Goal: Task Accomplishment & Management: Use online tool/utility

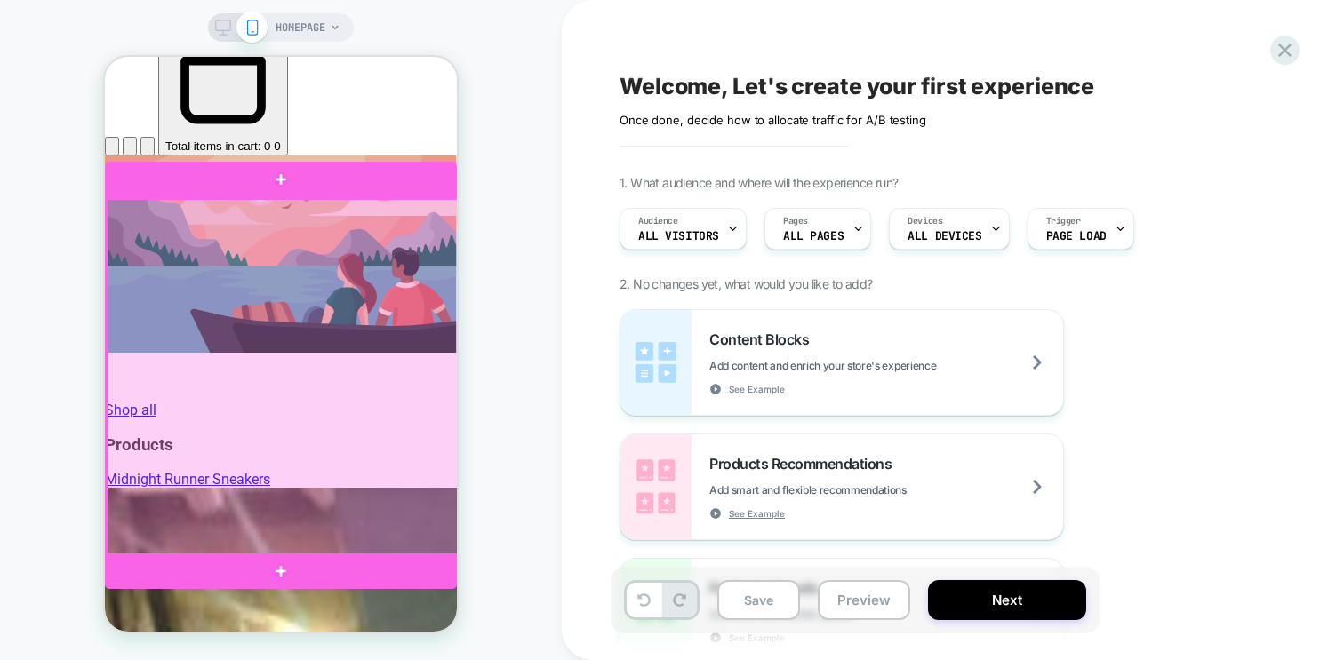
click at [325, 363] on div at bounding box center [283, 377] width 352 height 356
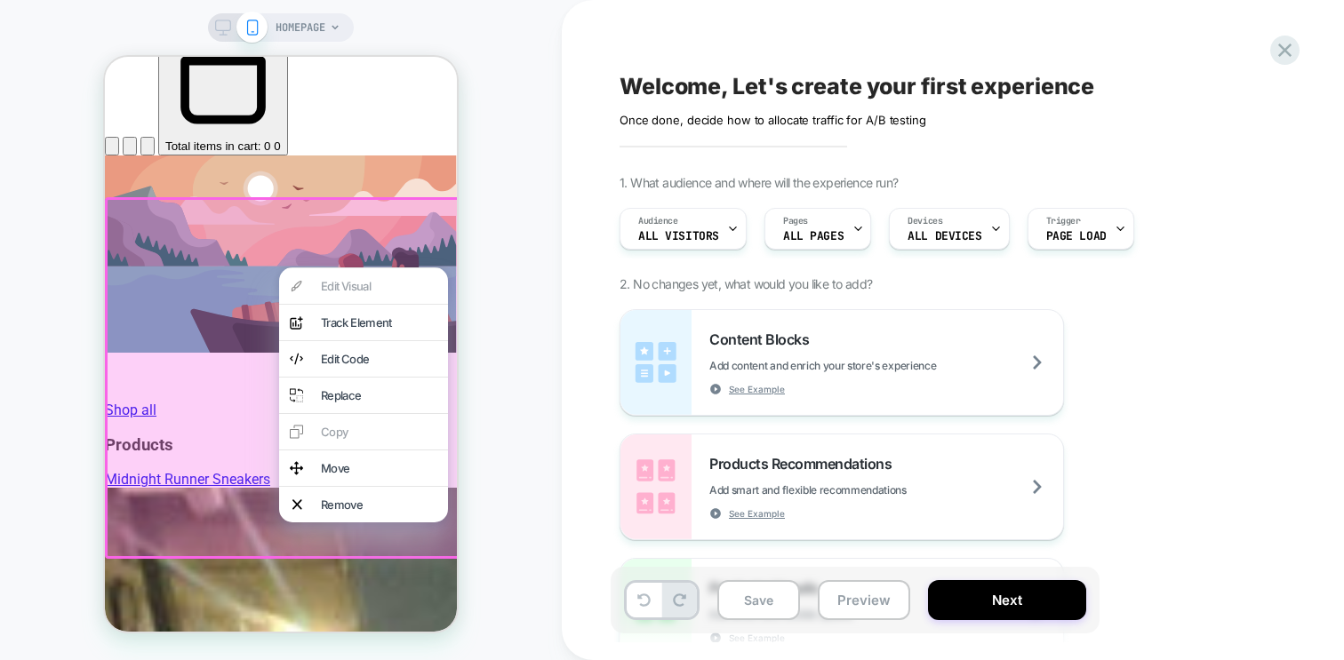
click at [276, 198] on div at bounding box center [283, 378] width 357 height 362
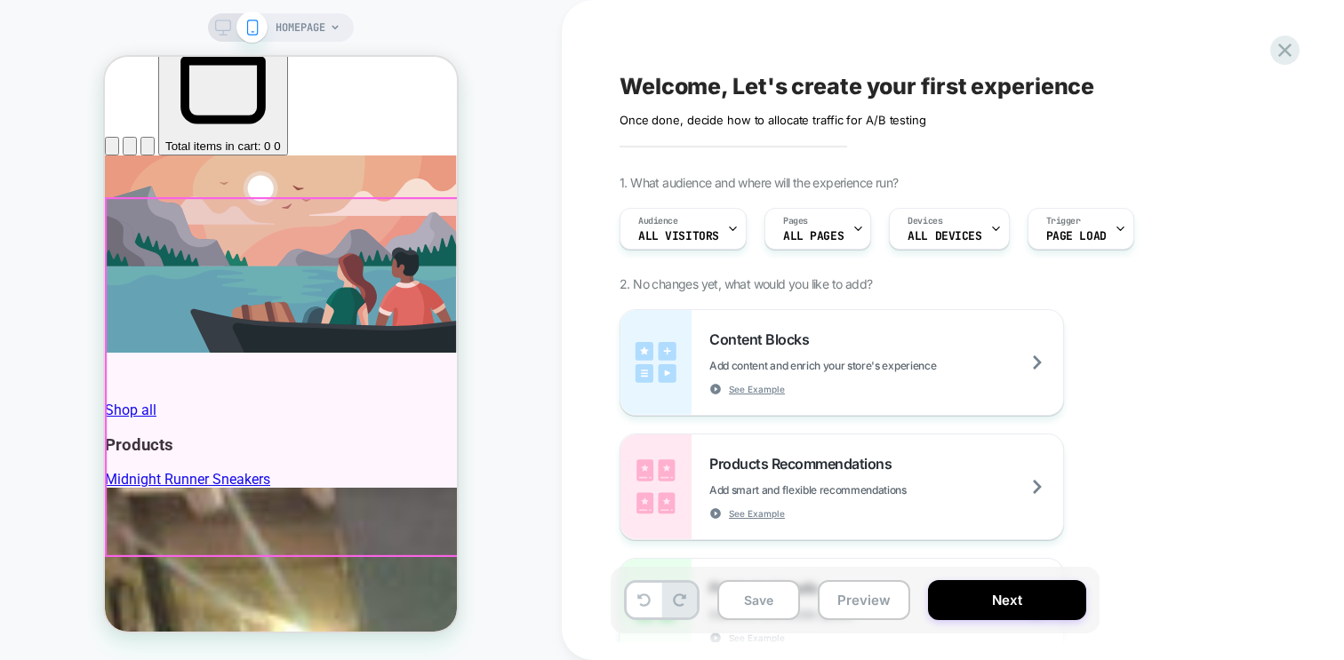
click at [227, 221] on div at bounding box center [283, 377] width 352 height 356
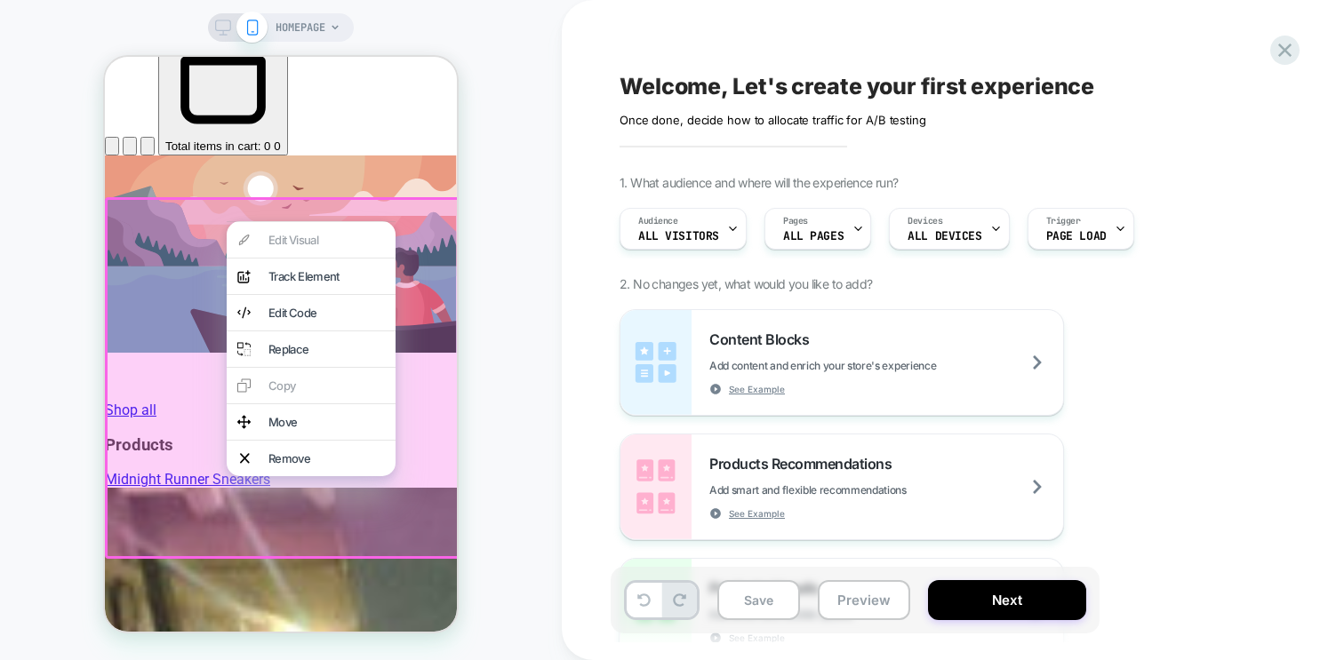
click at [213, 218] on div at bounding box center [283, 378] width 357 height 362
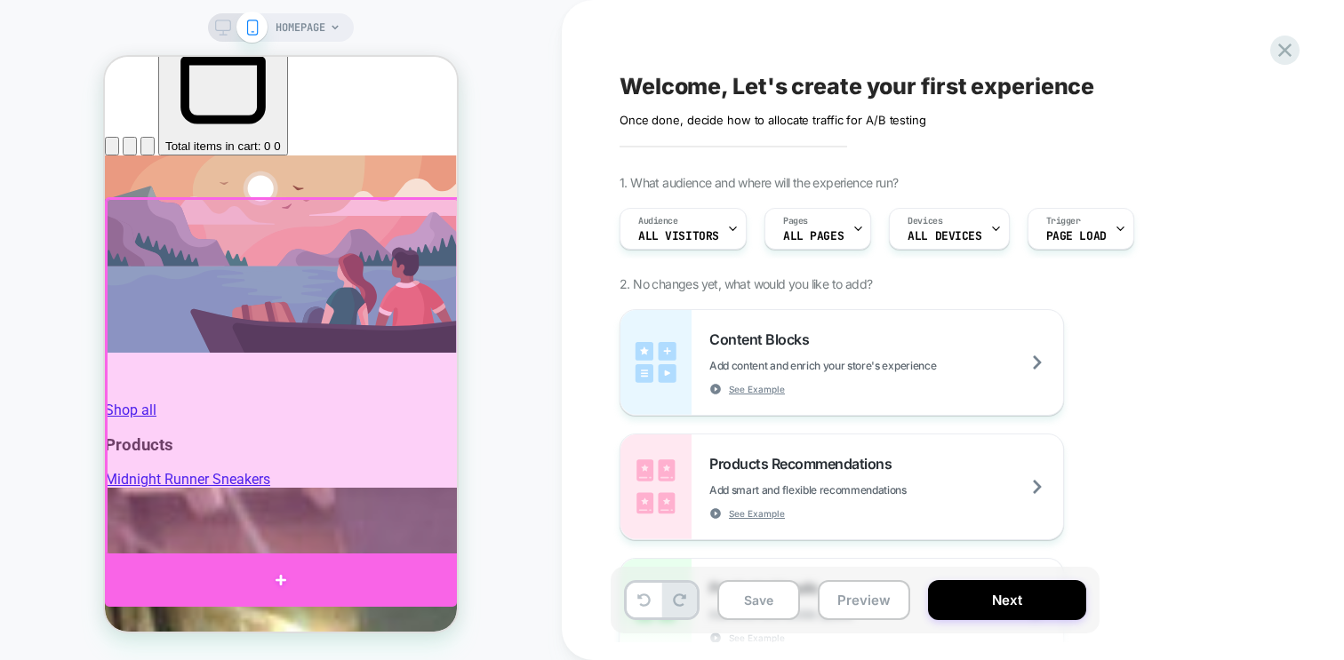
click at [275, 582] on div at bounding box center [281, 580] width 352 height 53
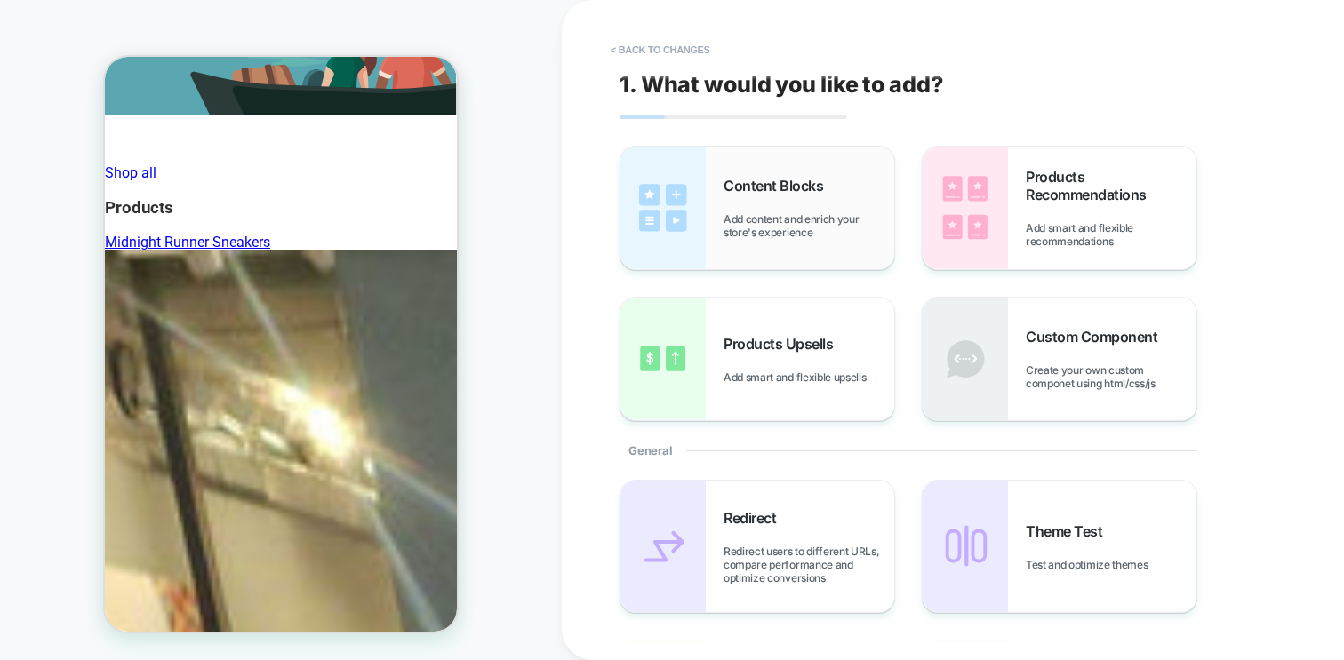
click at [832, 211] on div "Content Blocks Add content and enrich your store's experience" at bounding box center [808, 208] width 171 height 62
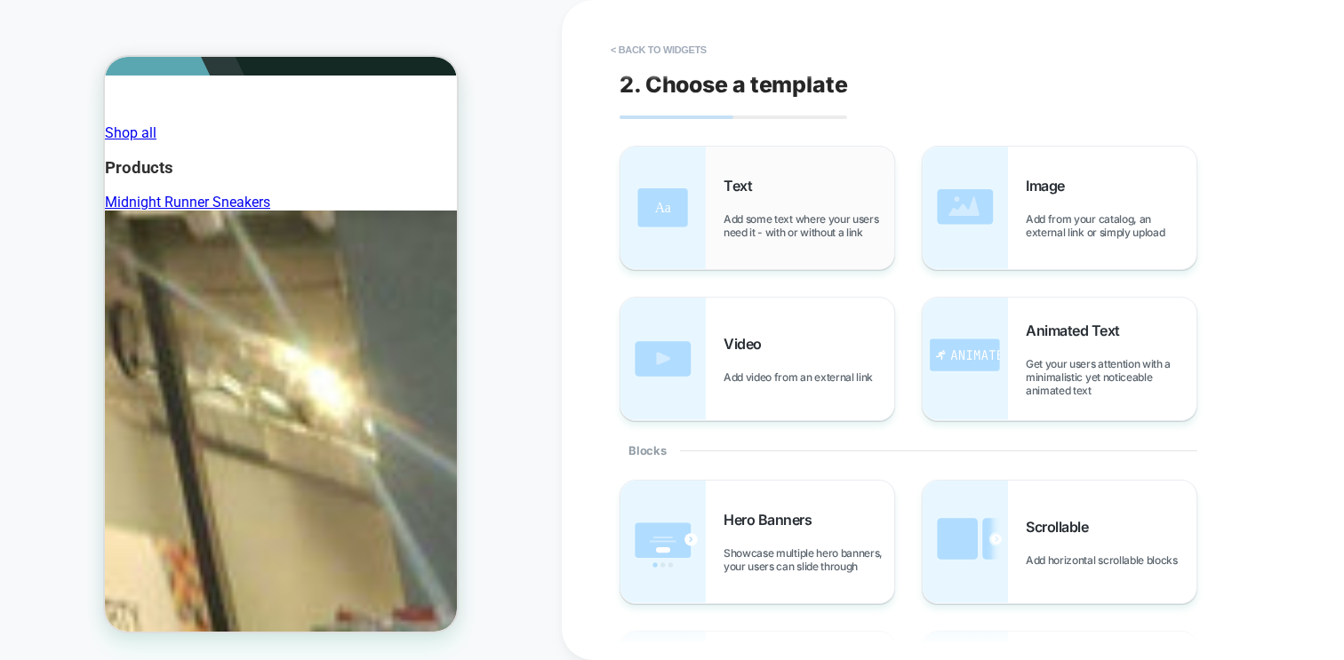
click at [782, 235] on span "Add some text where your users need it - with or without a link" at bounding box center [808, 225] width 171 height 27
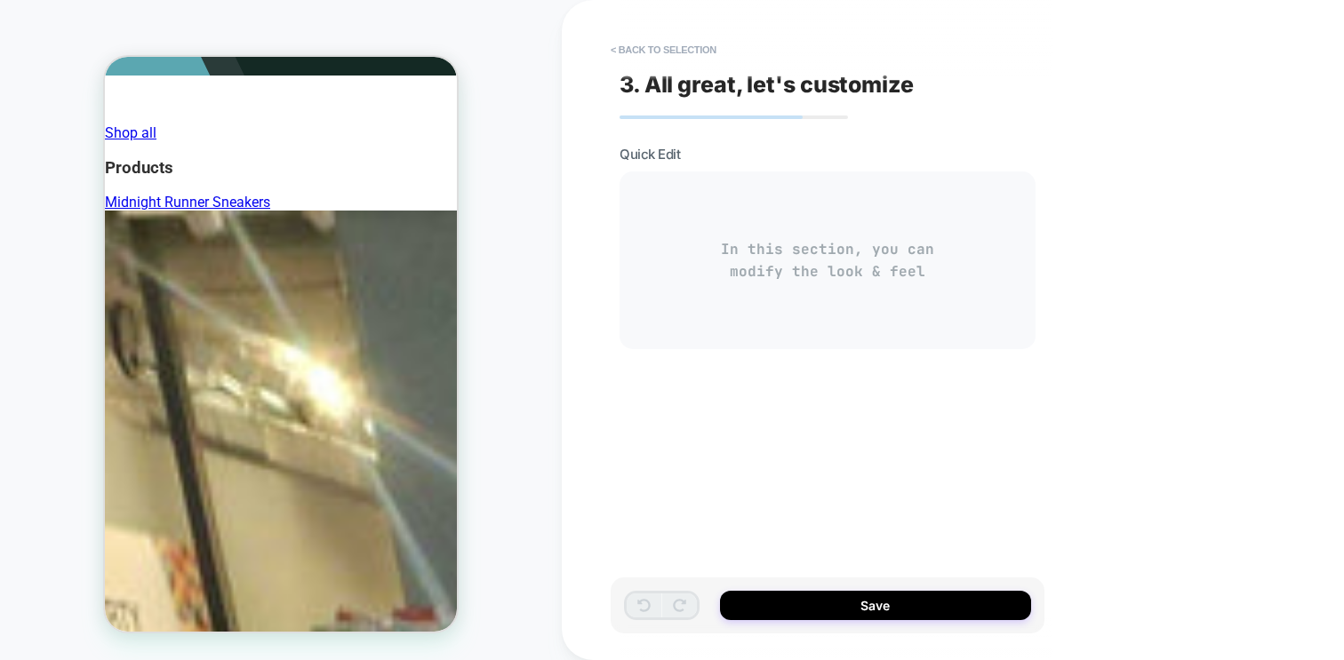
click at [851, 259] on div "In this section, you can modify the look & feel" at bounding box center [827, 260] width 416 height 178
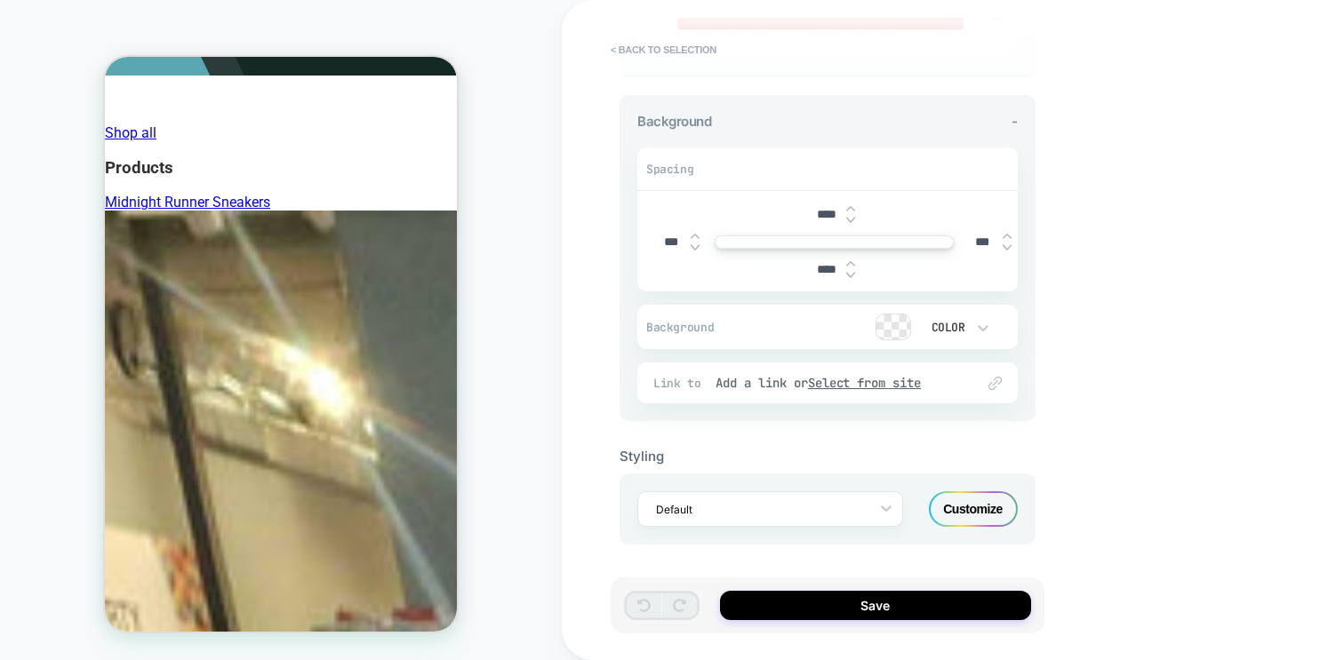
click at [955, 506] on div "Customize" at bounding box center [973, 509] width 89 height 36
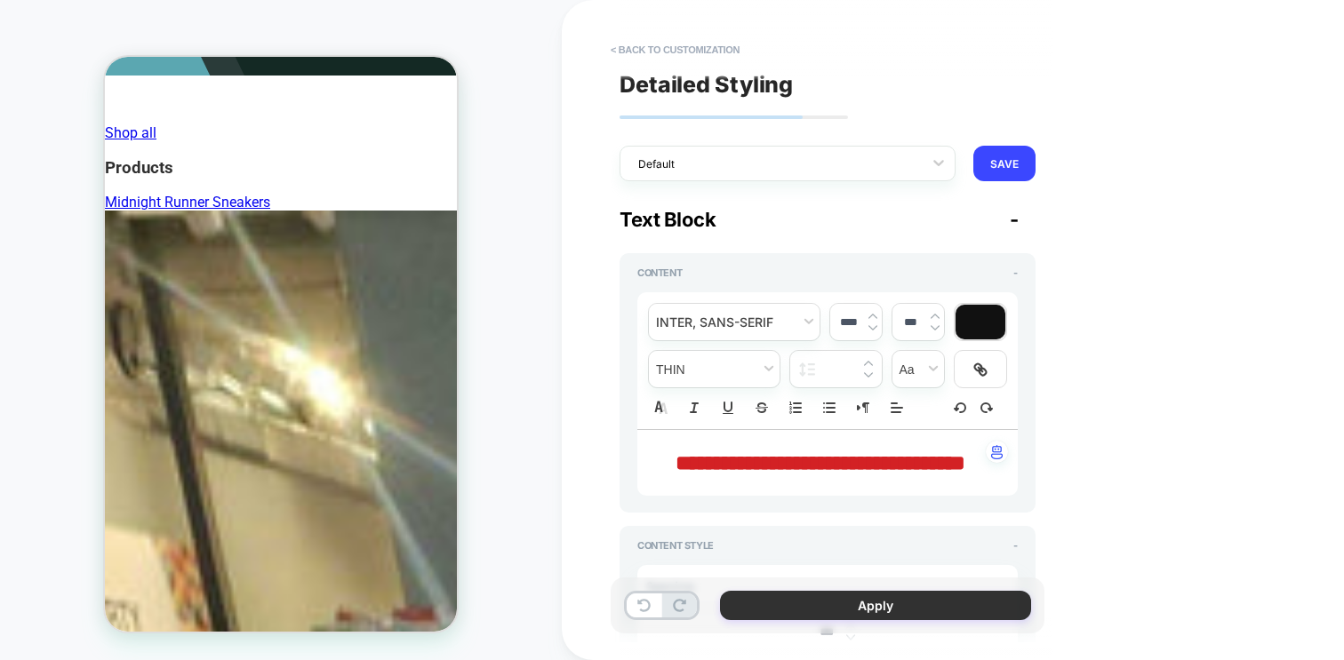
click at [883, 607] on button "Apply" at bounding box center [875, 605] width 311 height 29
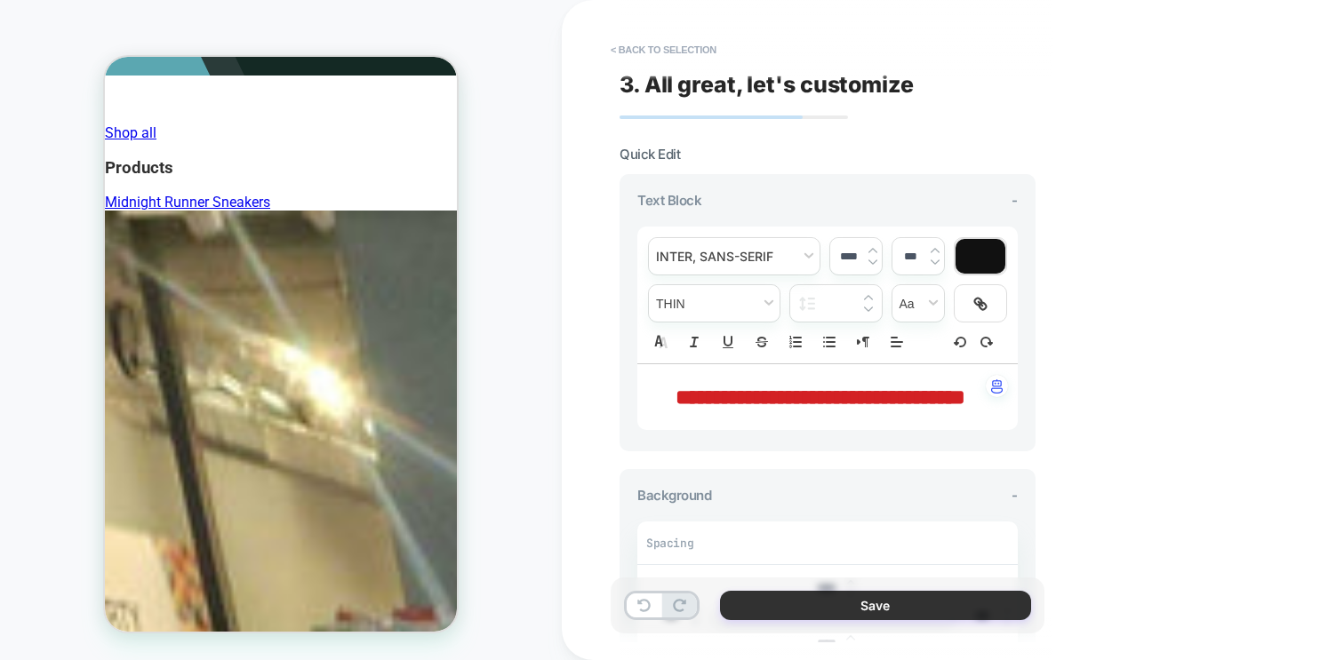
click at [910, 594] on button "Save" at bounding box center [875, 605] width 311 height 29
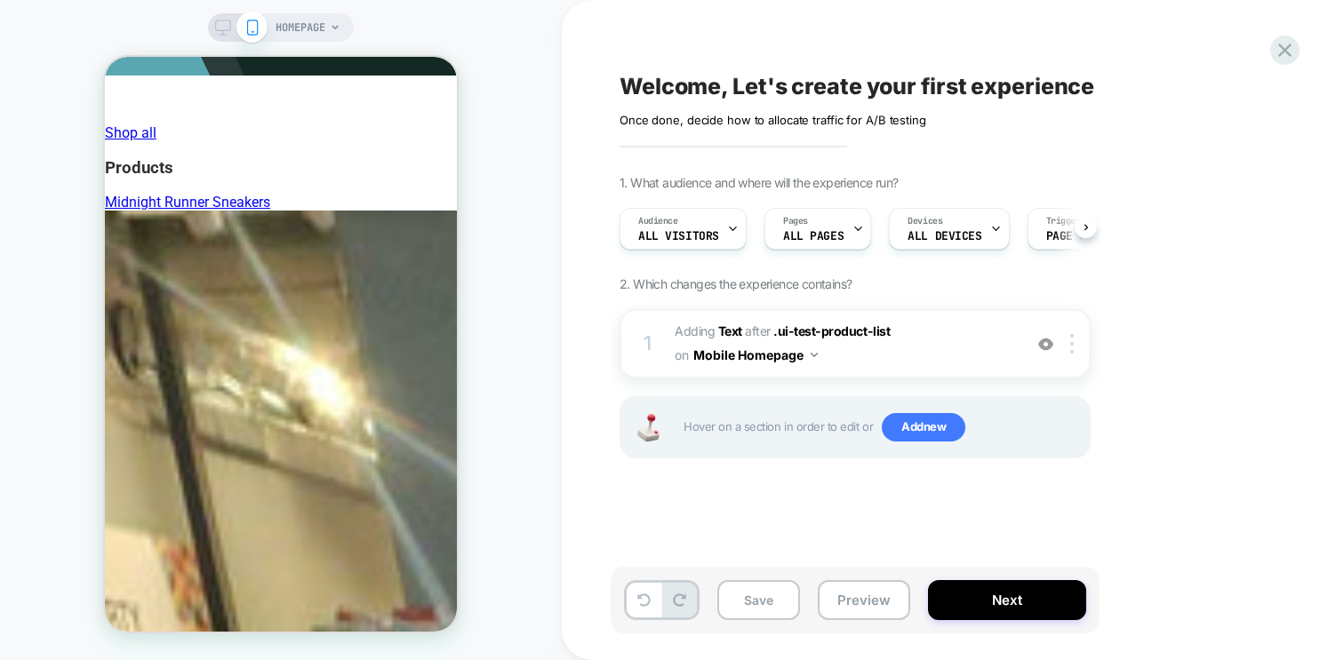
scroll to position [0, 1]
click at [920, 433] on span "Add new" at bounding box center [923, 427] width 84 height 28
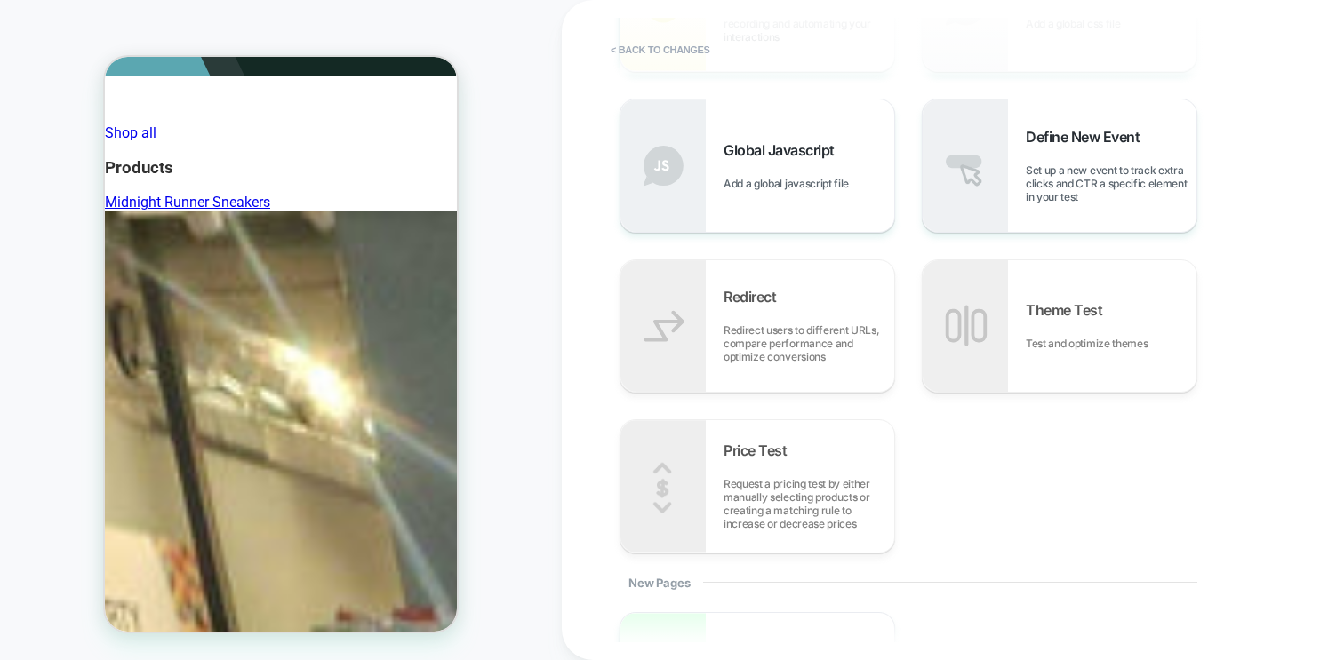
scroll to position [0, 0]
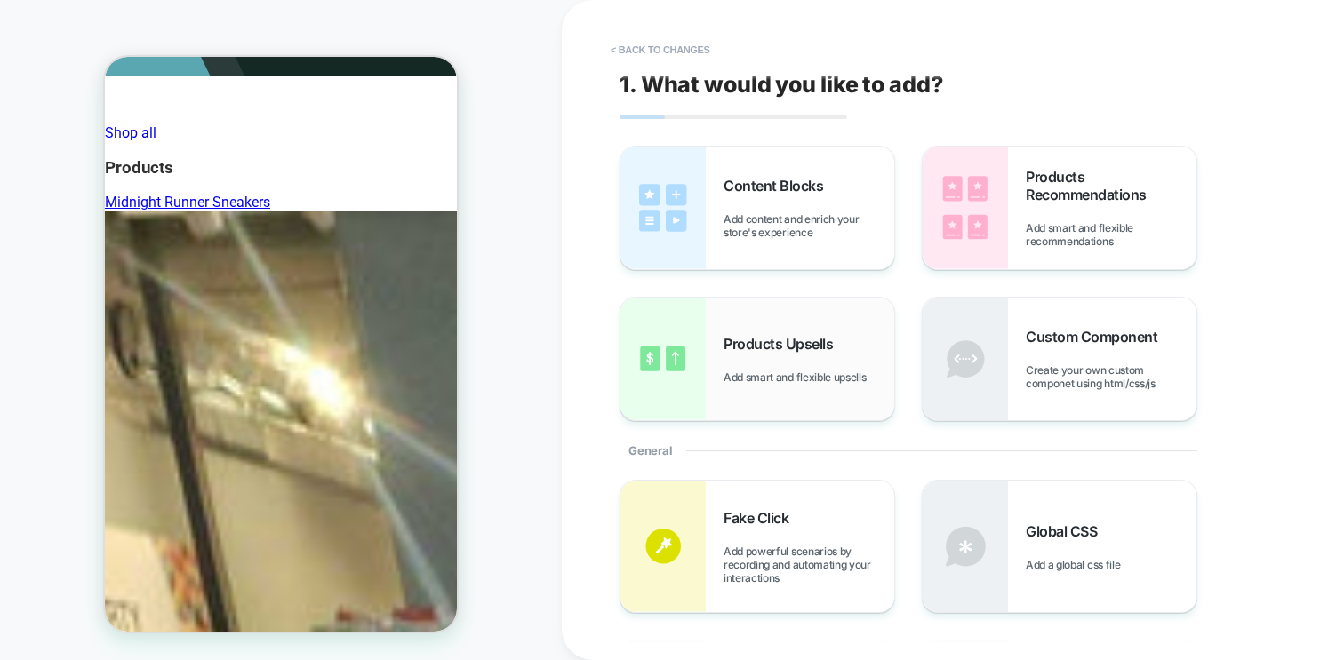
click at [803, 366] on div "Products Upsells Add smart and flexible upsells" at bounding box center [808, 359] width 171 height 49
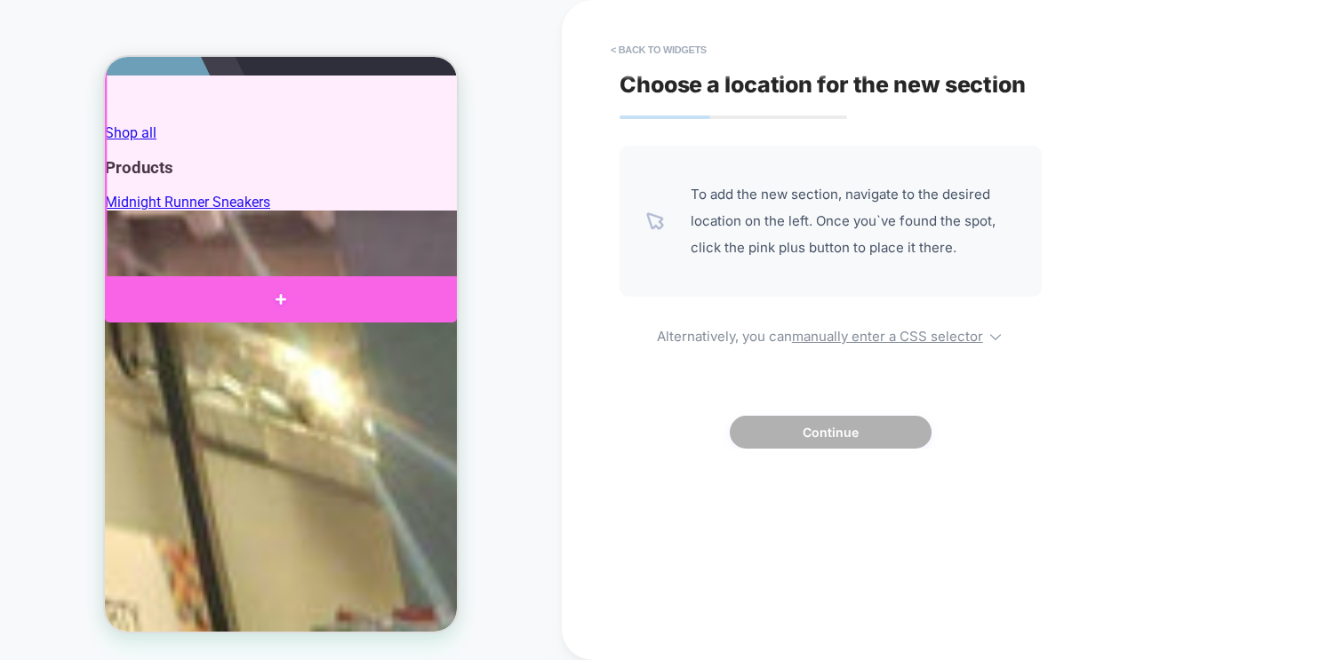
click at [268, 290] on div at bounding box center [281, 299] width 352 height 46
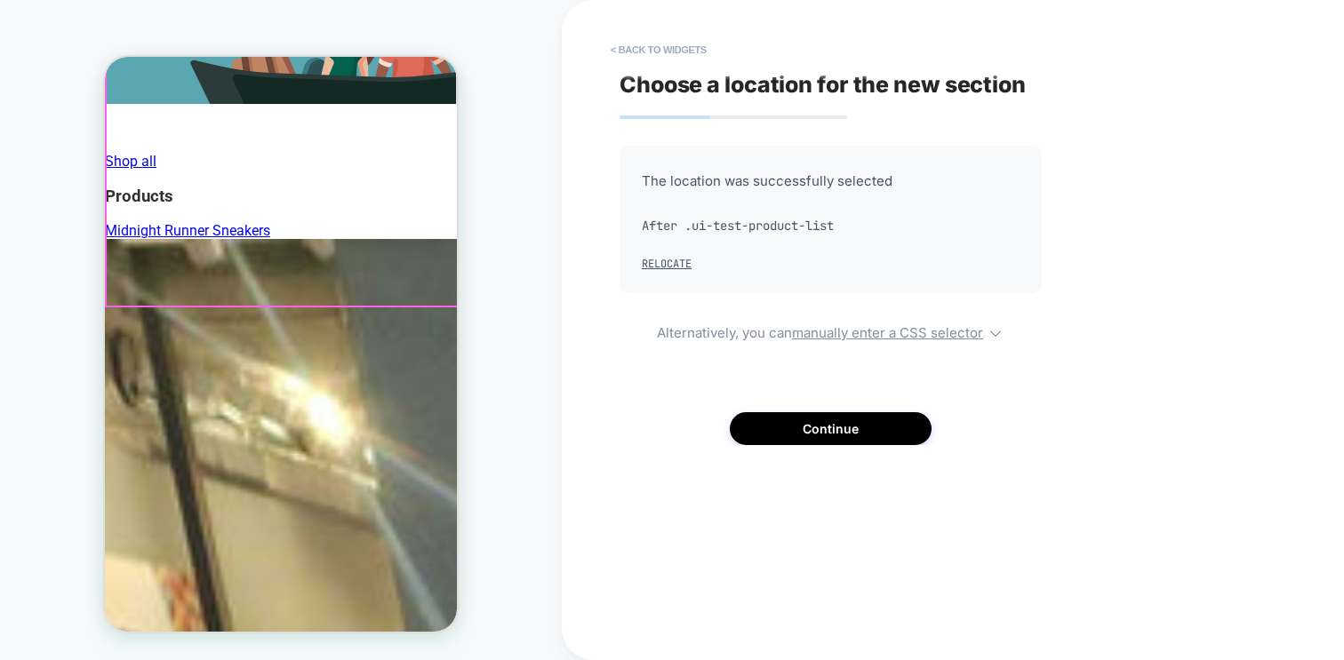
scroll to position [463, 0]
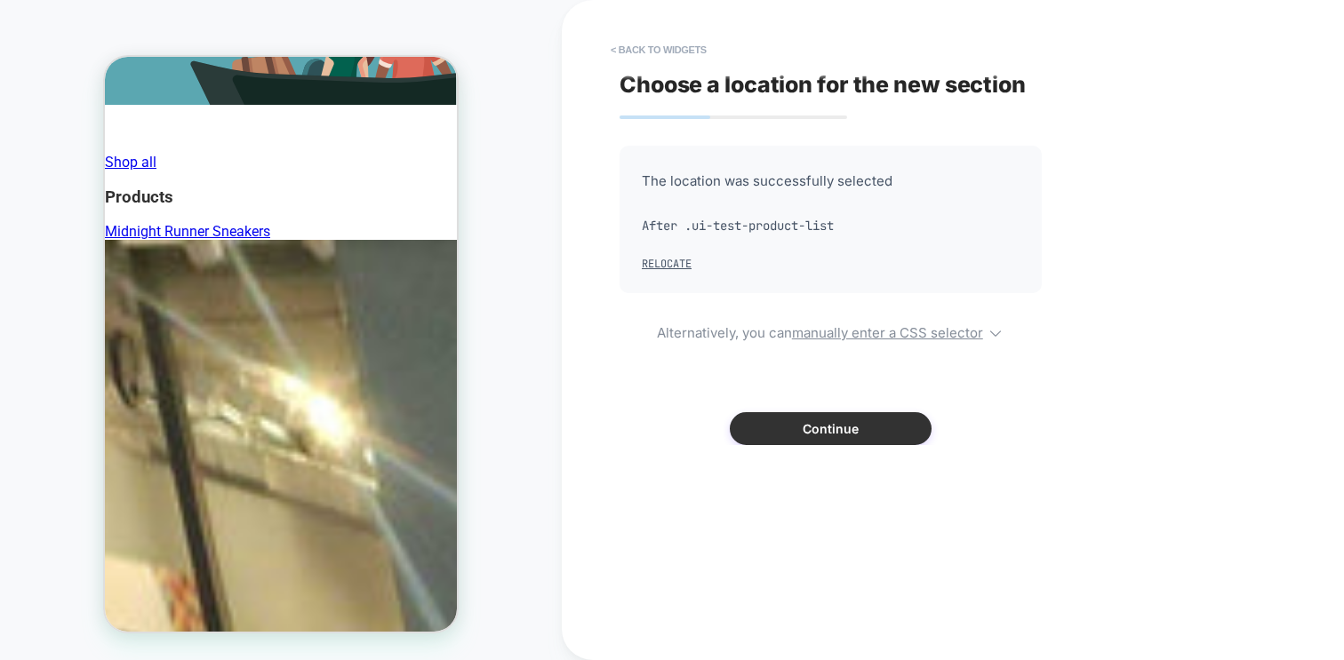
click at [801, 439] on button "Continue" at bounding box center [831, 428] width 202 height 33
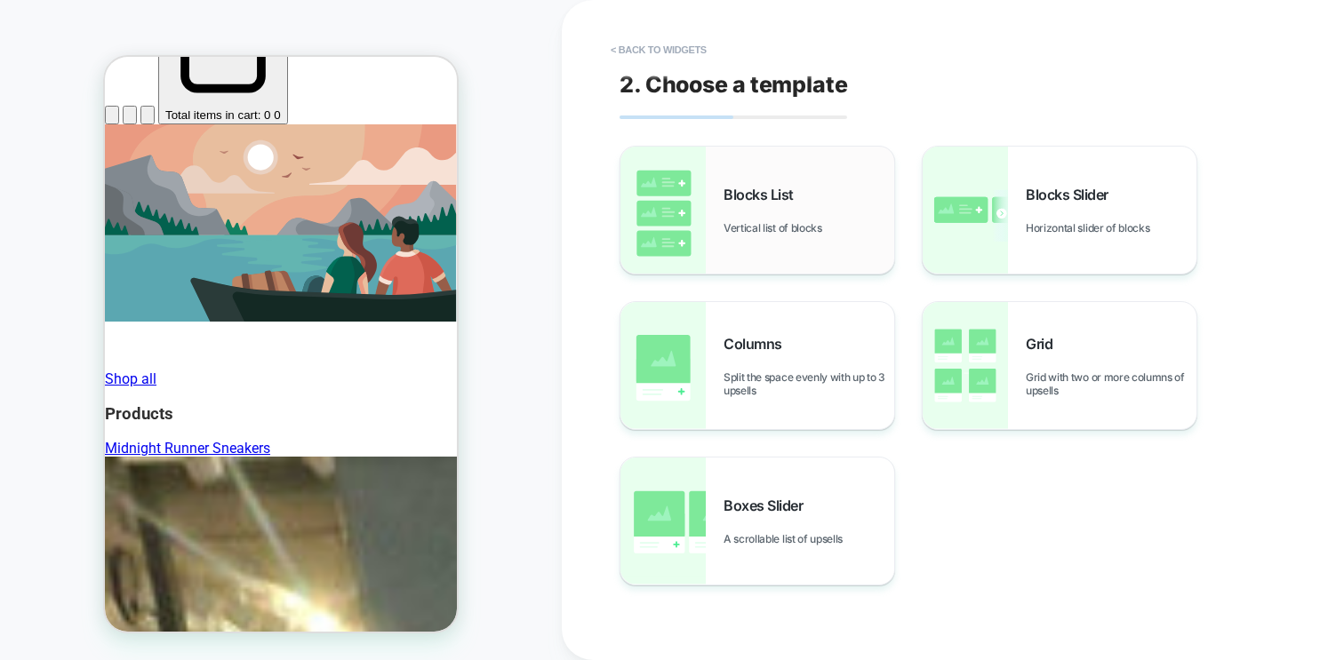
scroll to position [246, 0]
click at [786, 228] on span "Vertical list of blocks" at bounding box center [777, 227] width 108 height 13
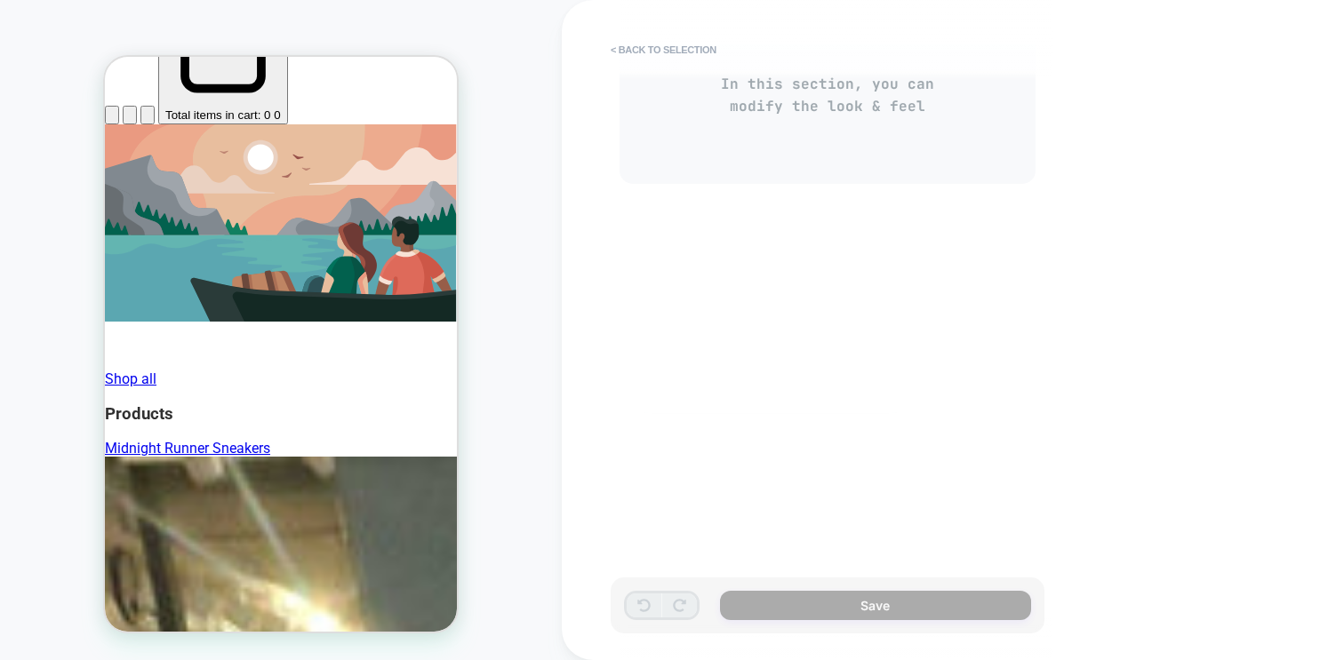
scroll to position [281, 0]
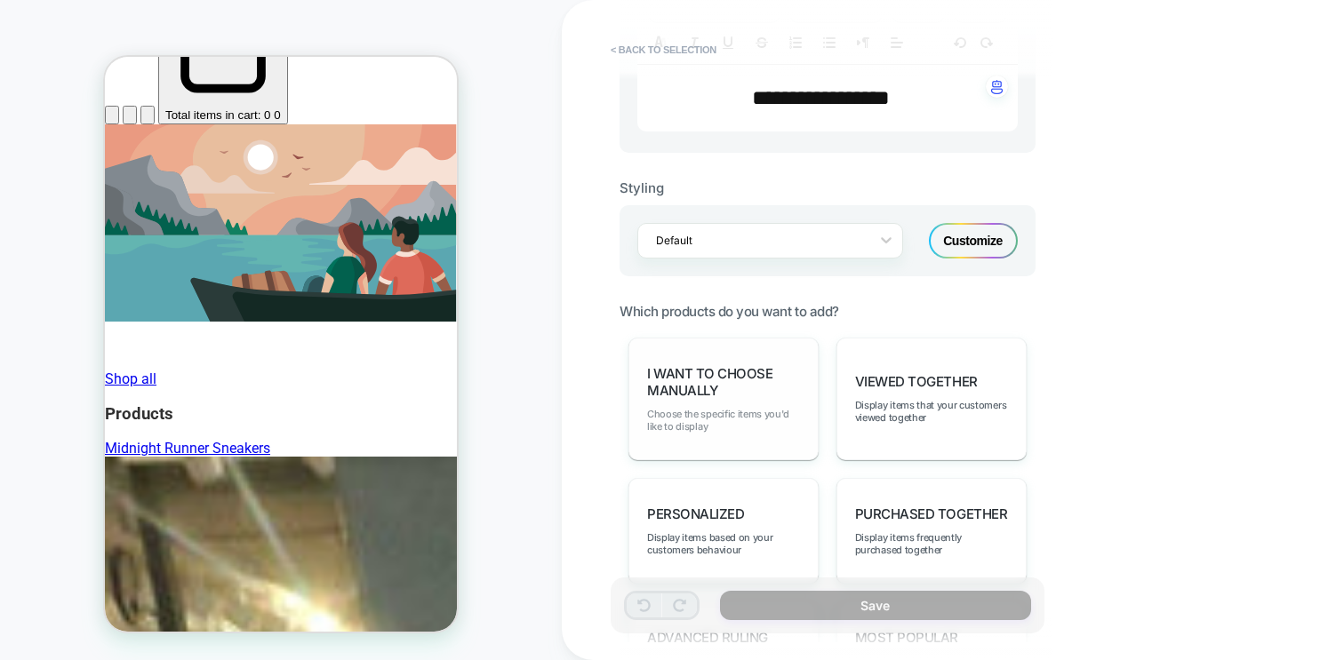
click at [755, 408] on span "Choose the specific items you'd like to display" at bounding box center [723, 420] width 153 height 25
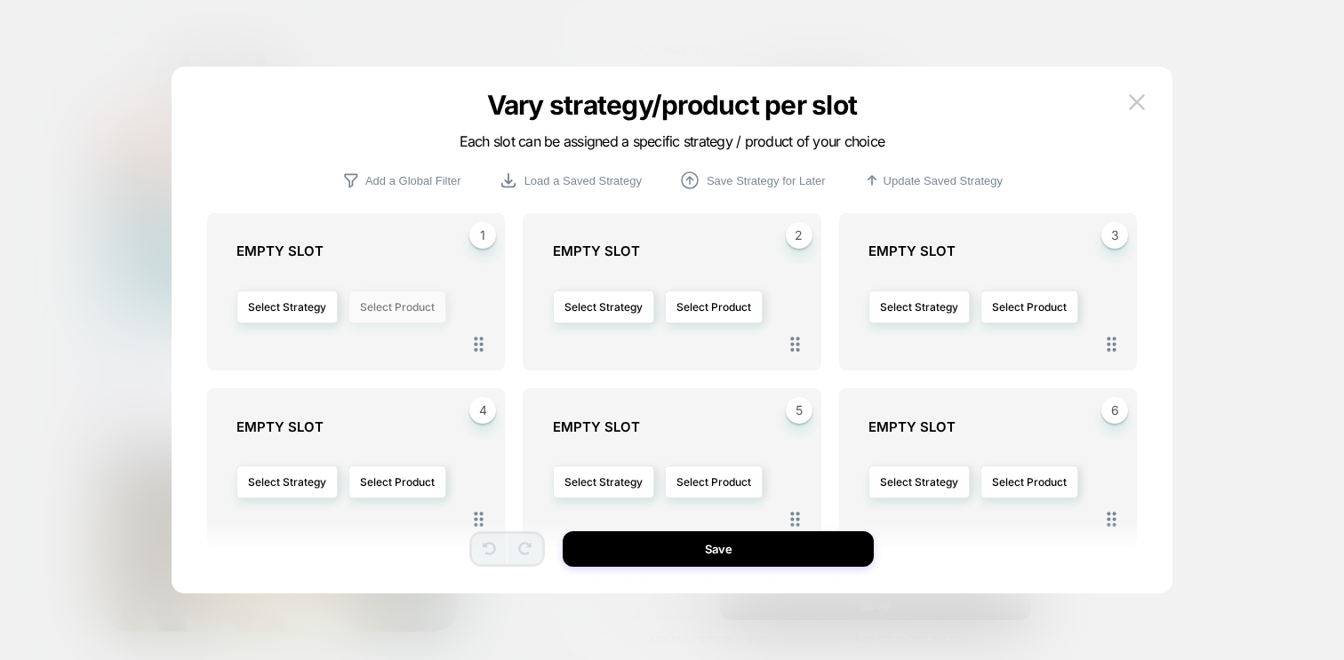
click at [393, 302] on button "Select Product" at bounding box center [397, 307] width 98 height 33
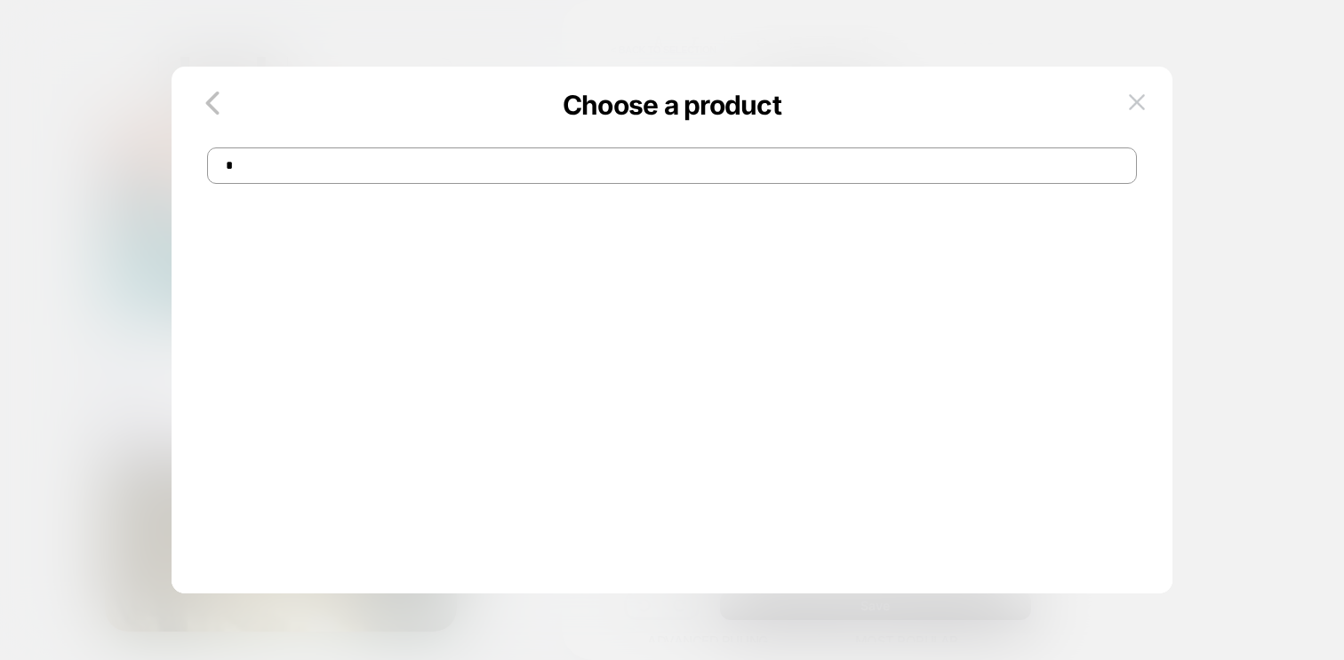
type input "**"
click at [1135, 100] on img at bounding box center [1136, 101] width 16 height 15
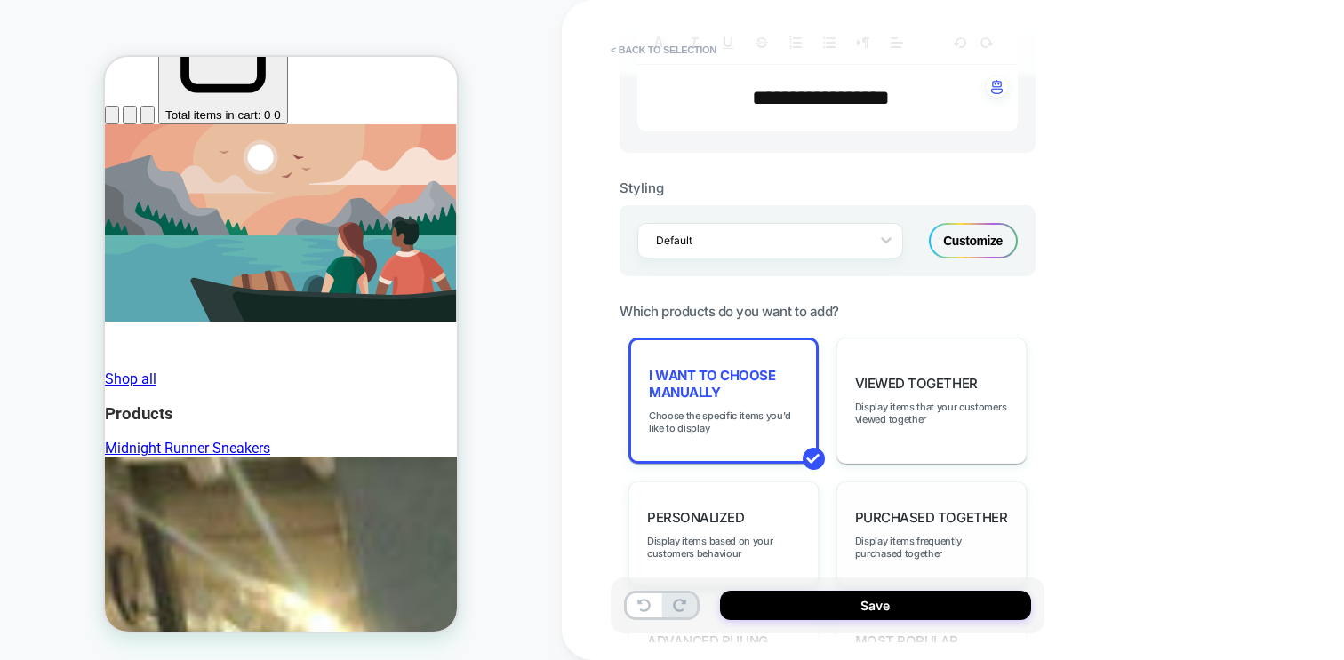
scroll to position [1026, 0]
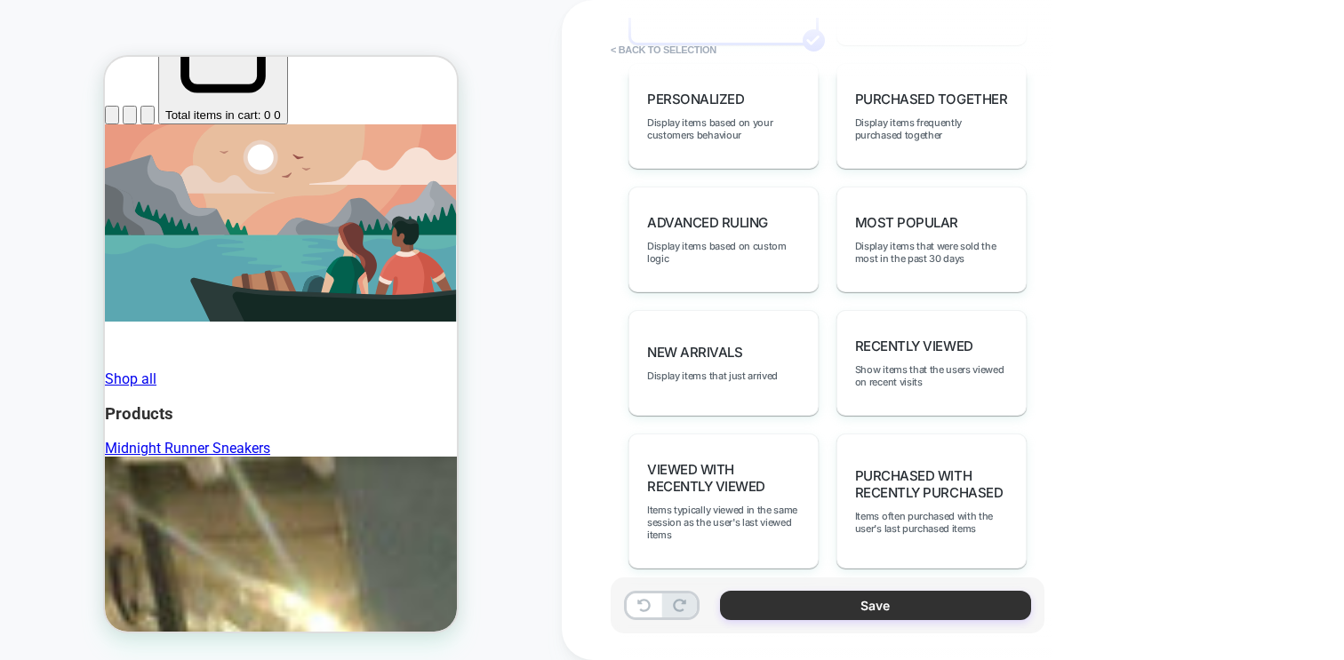
click at [905, 612] on button "Save" at bounding box center [875, 605] width 311 height 29
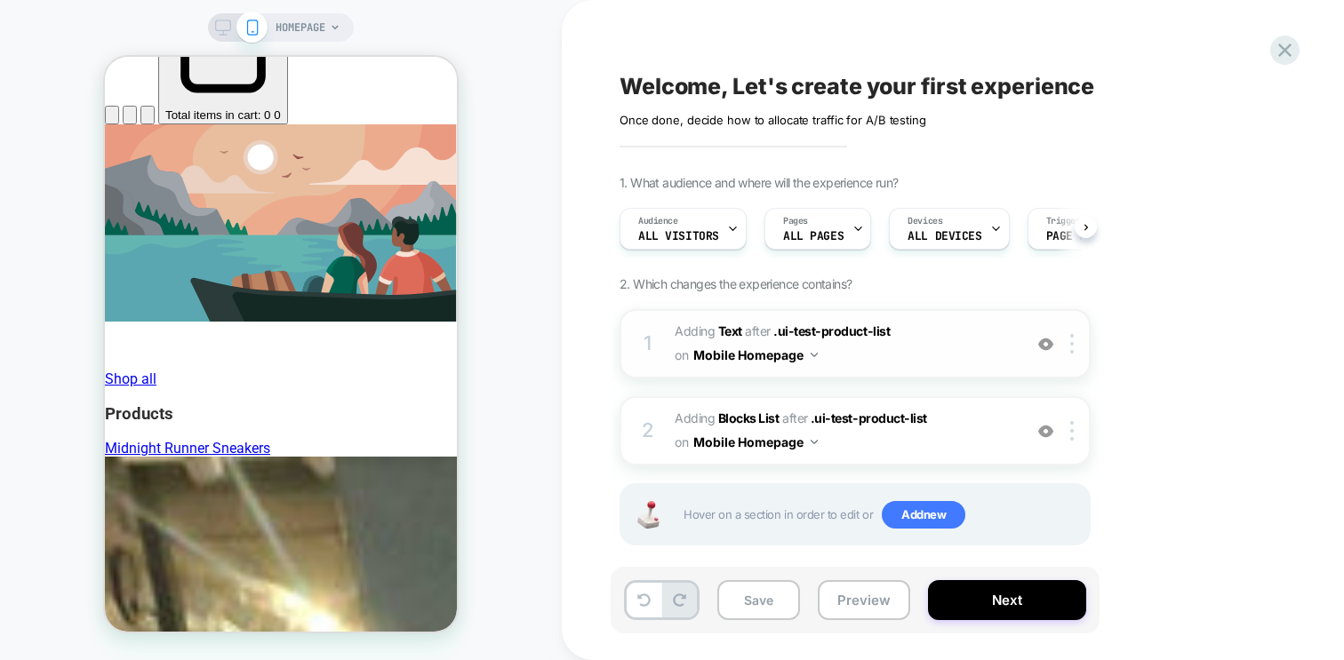
scroll to position [0, 1]
click at [997, 587] on button "Next" at bounding box center [1007, 600] width 158 height 40
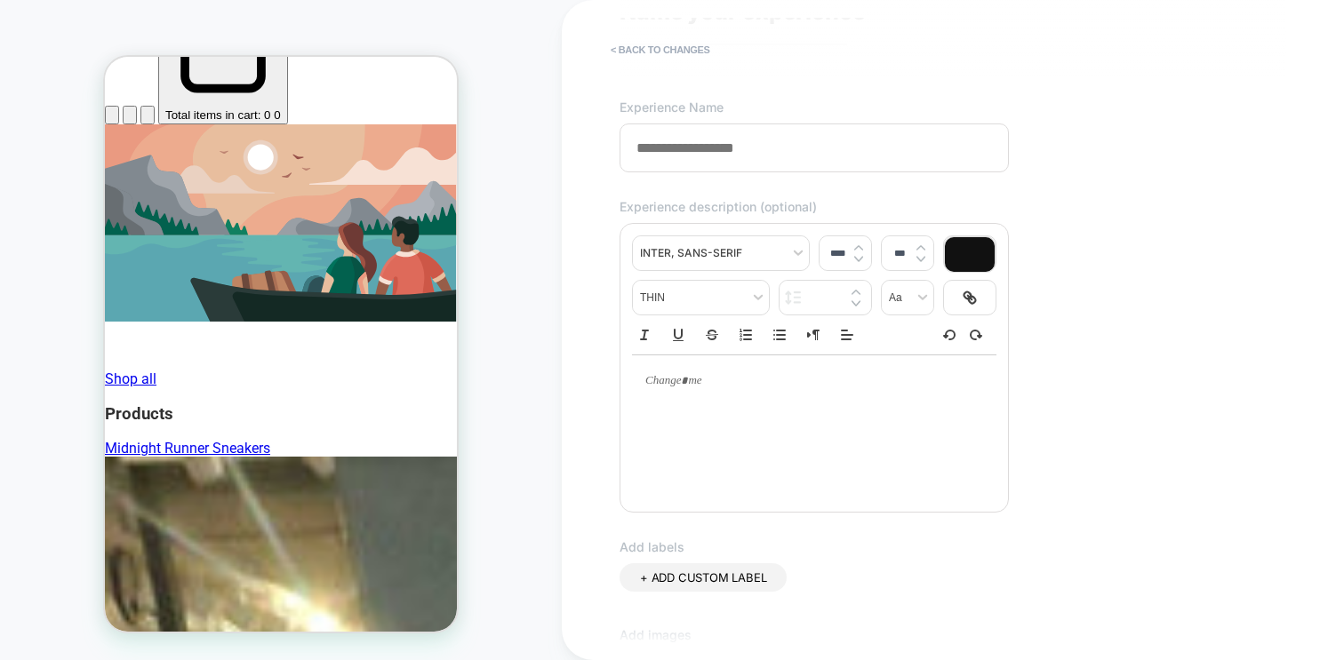
scroll to position [0, 0]
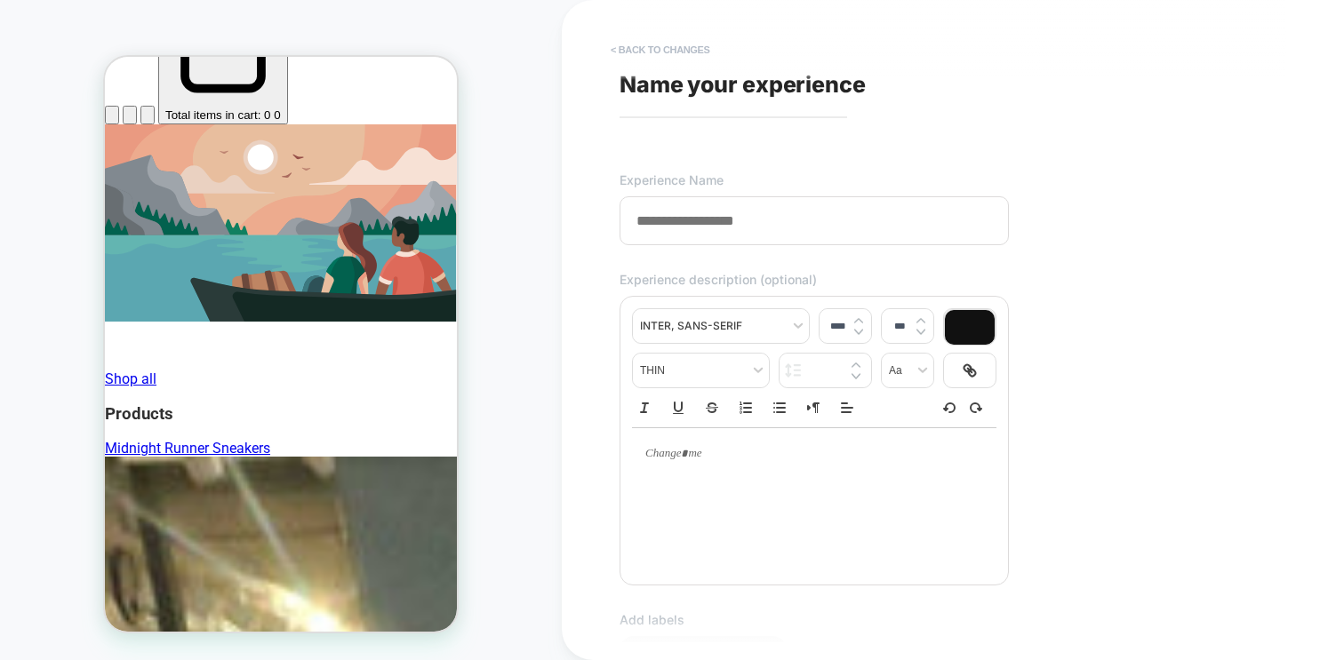
click at [636, 47] on button "< Back to changes" at bounding box center [660, 50] width 117 height 28
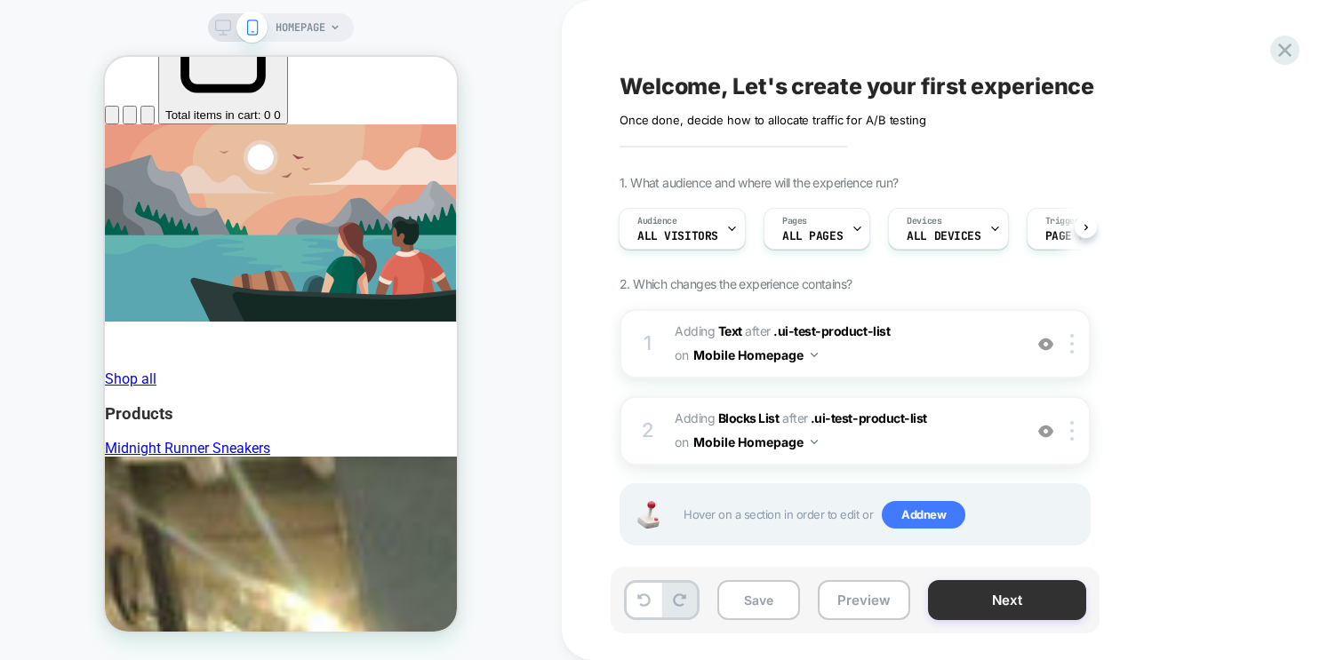
click at [1026, 599] on button "Next" at bounding box center [1007, 600] width 158 height 40
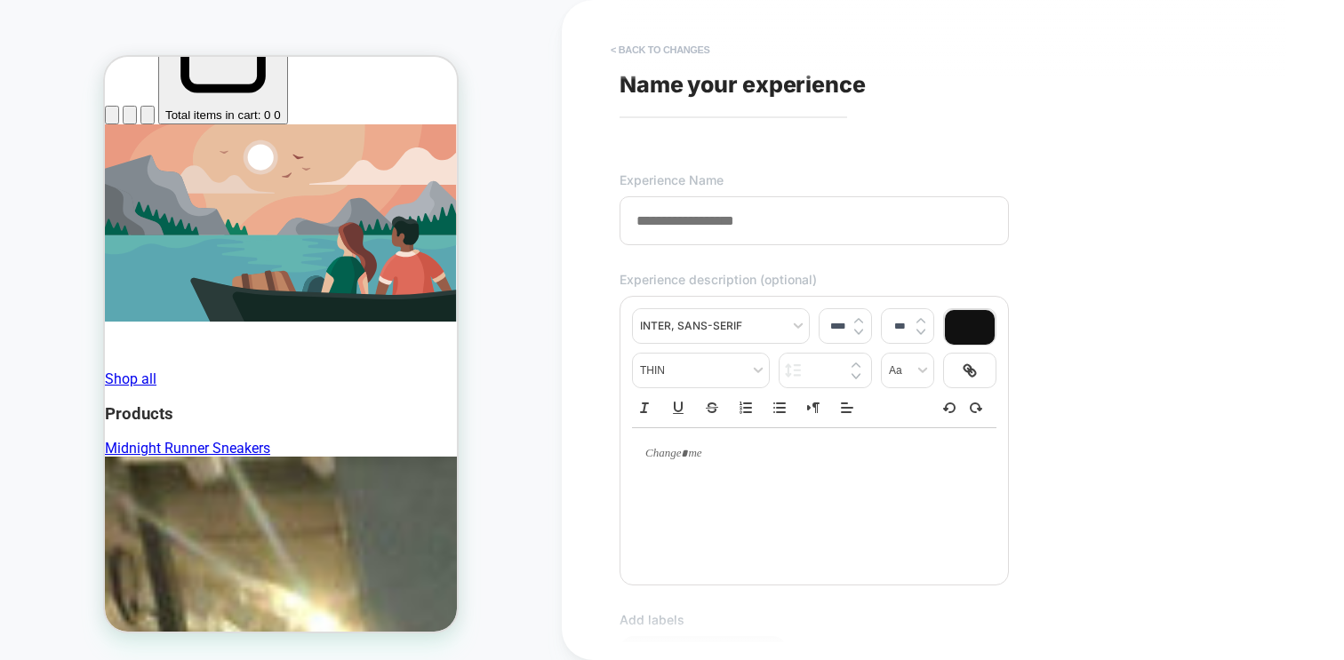
click at [641, 52] on button "< Back to changes" at bounding box center [660, 50] width 117 height 28
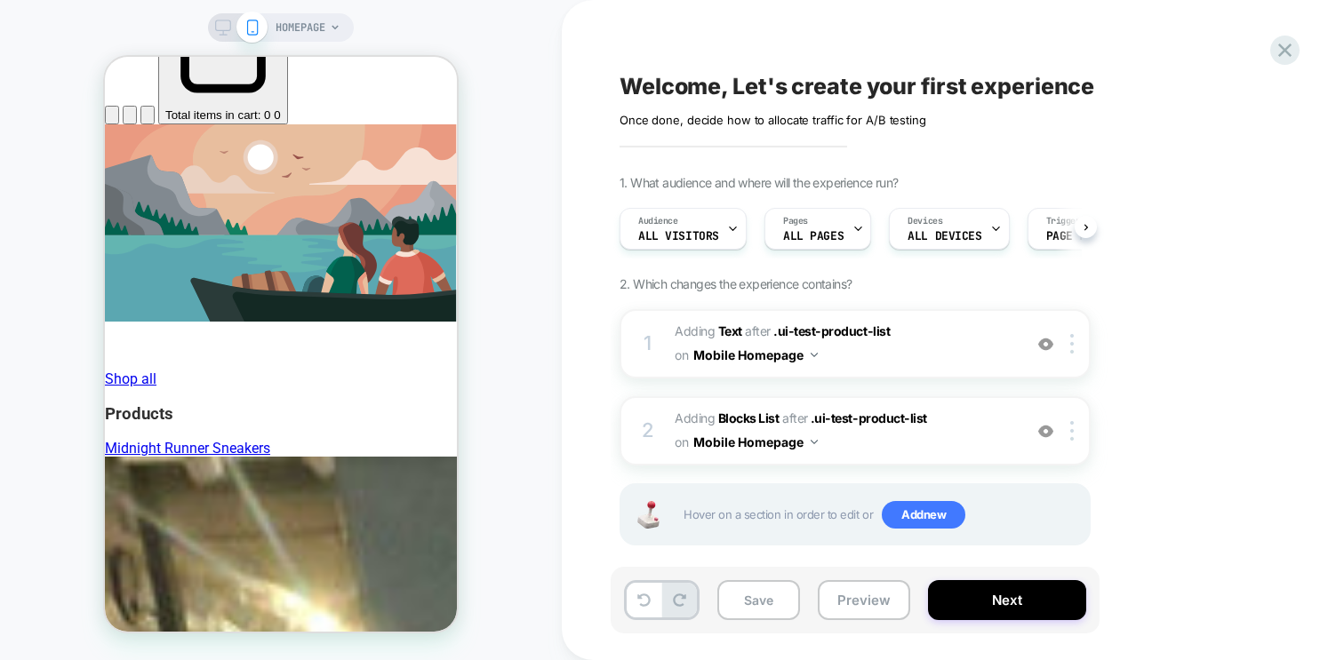
scroll to position [0, 1]
click at [1298, 44] on div "Welcome, Let's create your first experience Click to edit experience details On…" at bounding box center [953, 330] width 782 height 660
click at [1284, 52] on icon at bounding box center [1284, 50] width 24 height 24
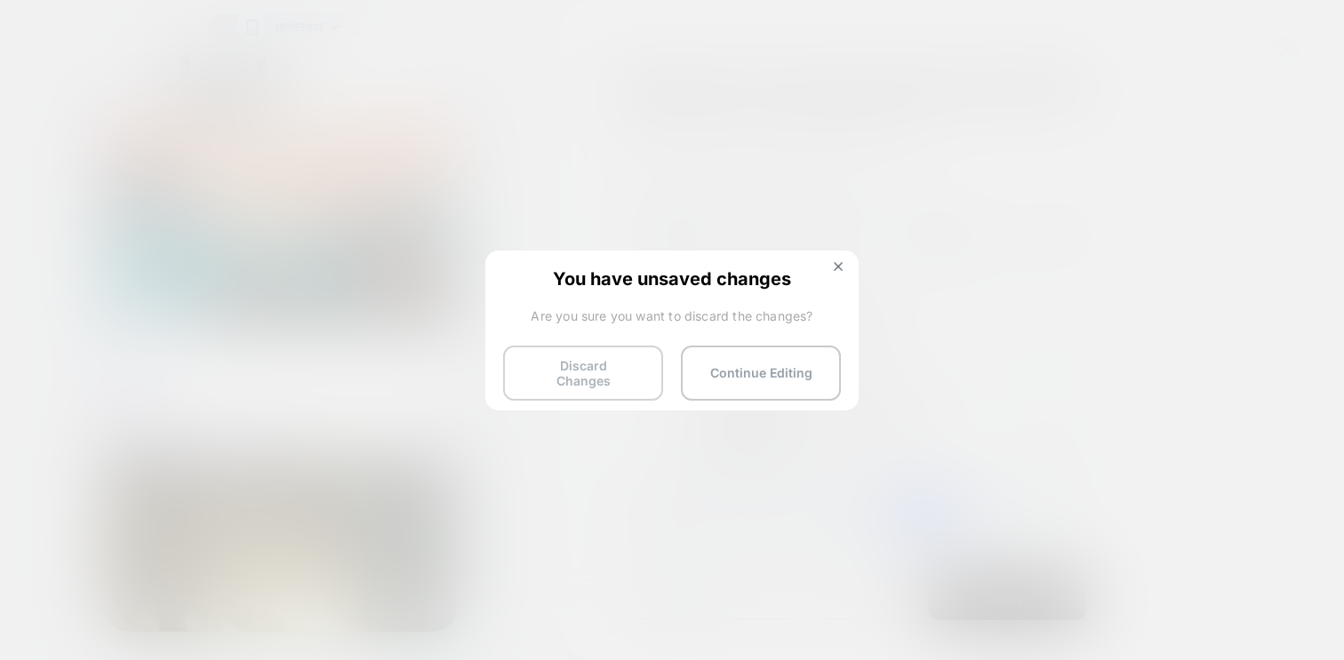
click at [587, 380] on button "Discard Changes" at bounding box center [583, 373] width 160 height 55
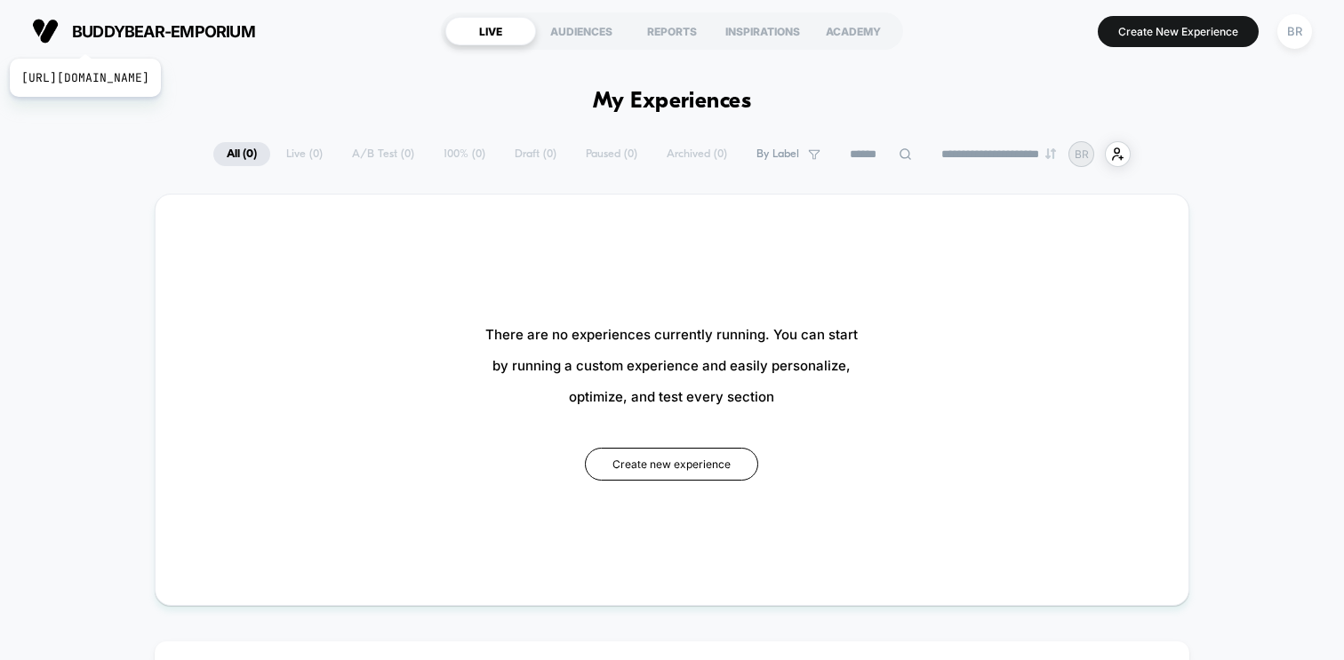
click at [160, 36] on span "buddybear-emporium" at bounding box center [163, 31] width 183 height 19
click at [1309, 38] on div "BR" at bounding box center [1294, 31] width 35 height 35
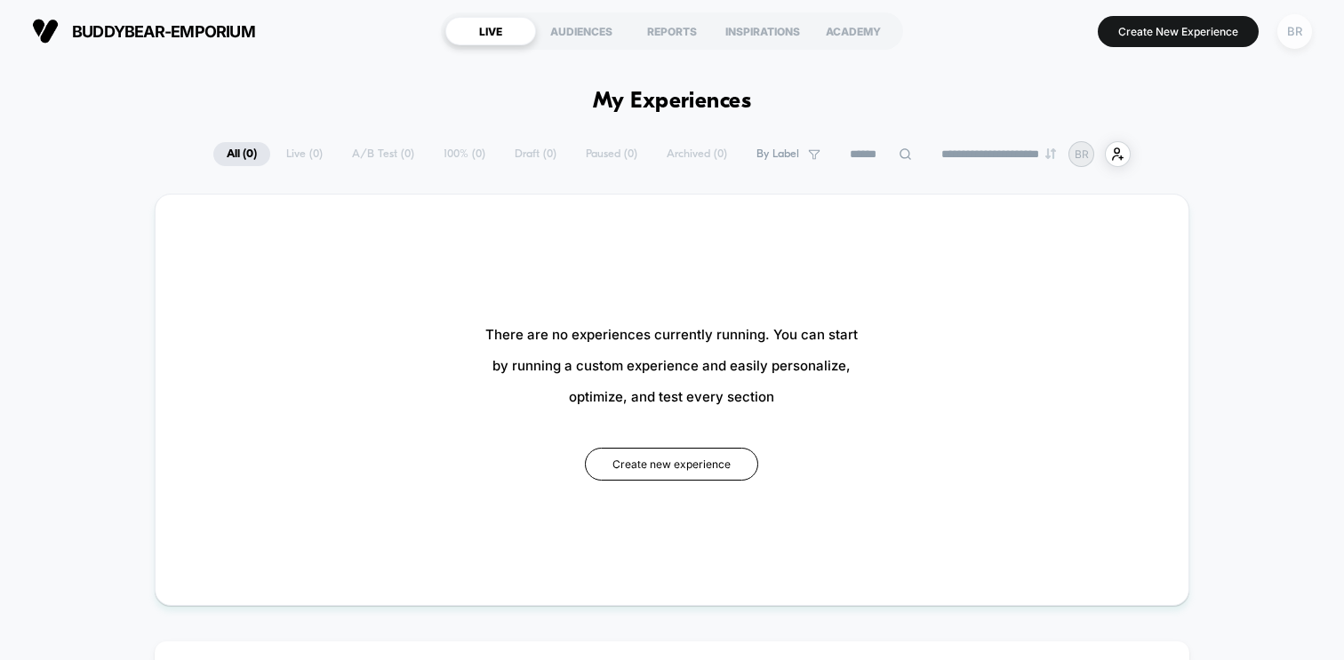
click at [1302, 31] on div "BR" at bounding box center [1294, 31] width 35 height 35
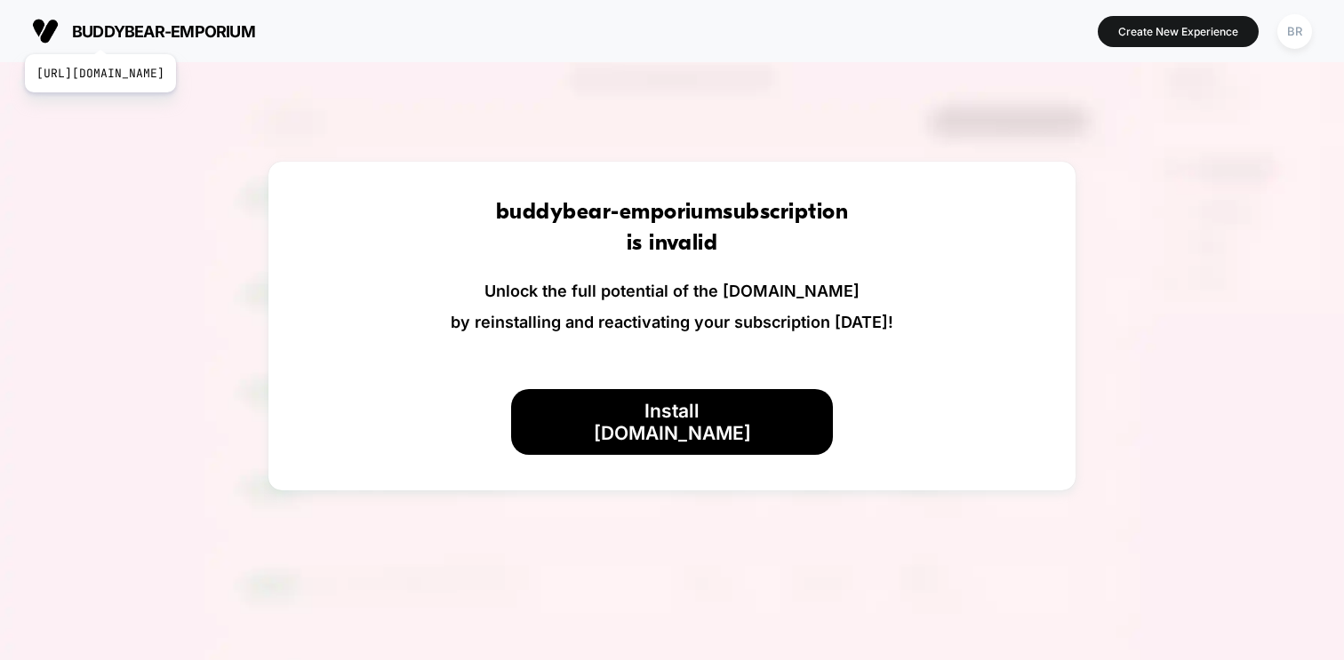
click at [175, 32] on span "buddybear-emporium" at bounding box center [163, 31] width 183 height 19
click at [1299, 42] on div "BR" at bounding box center [1294, 31] width 35 height 35
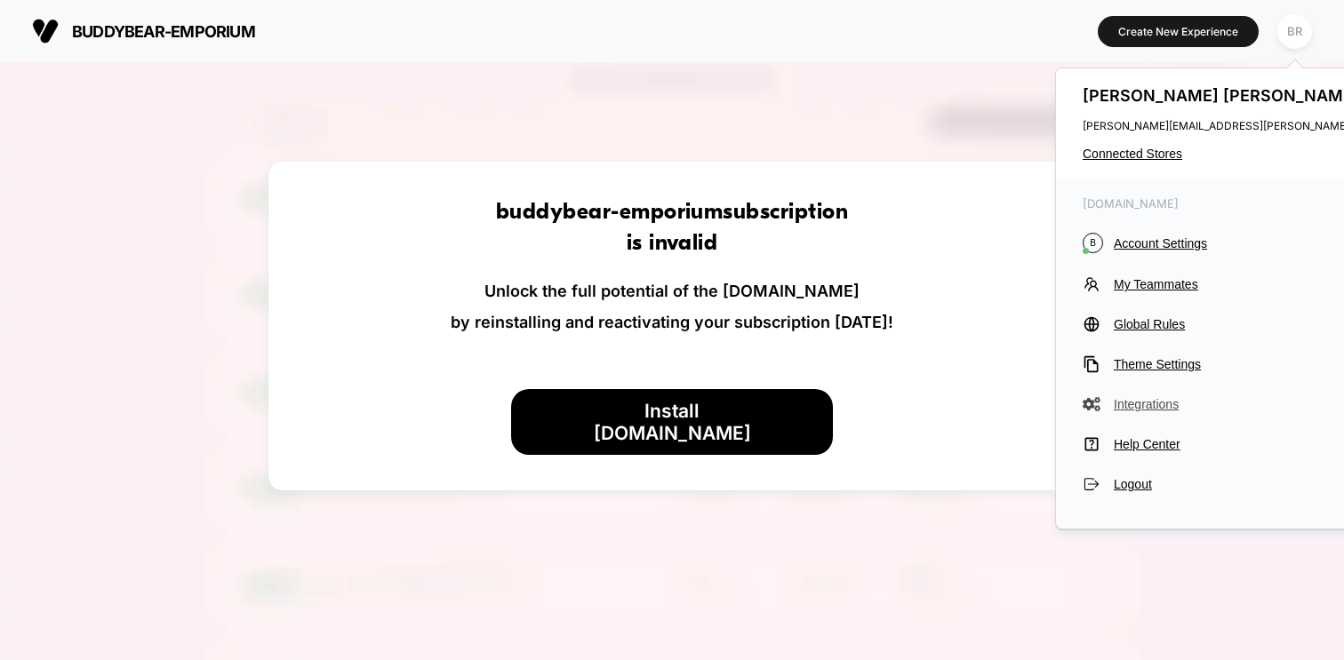
click at [1152, 403] on span "Integrations" at bounding box center [1317, 404] width 408 height 14
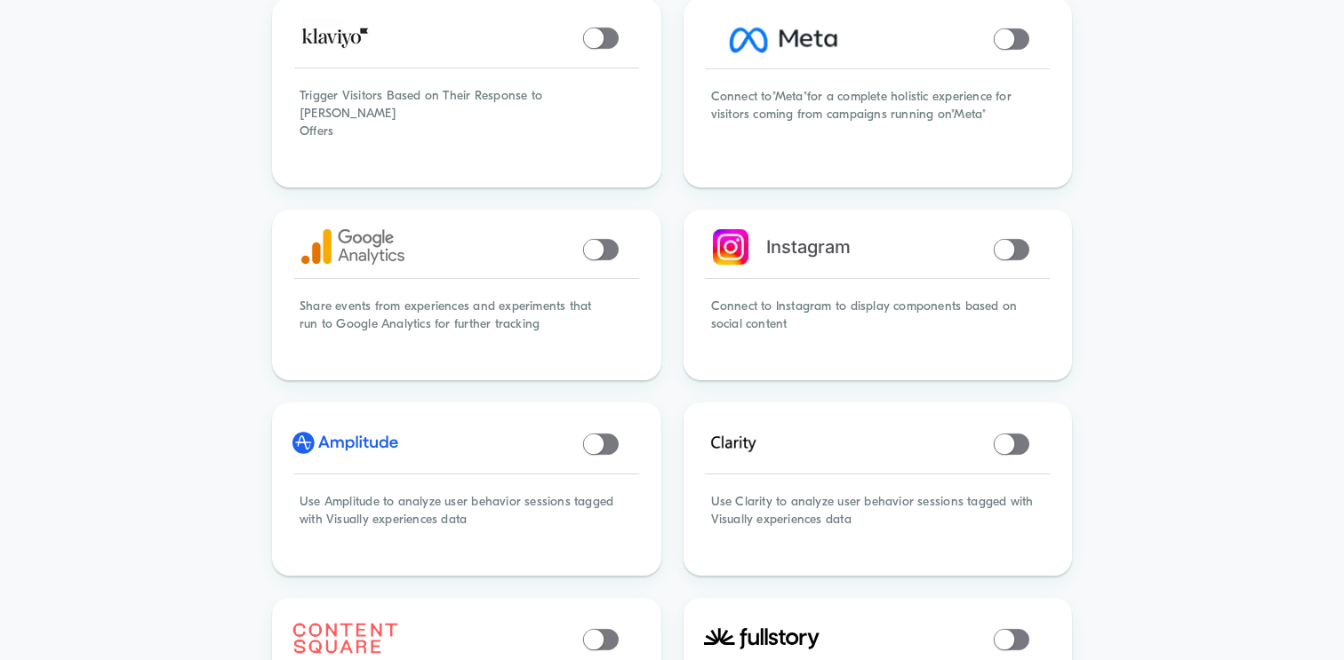
scroll to position [205, 0]
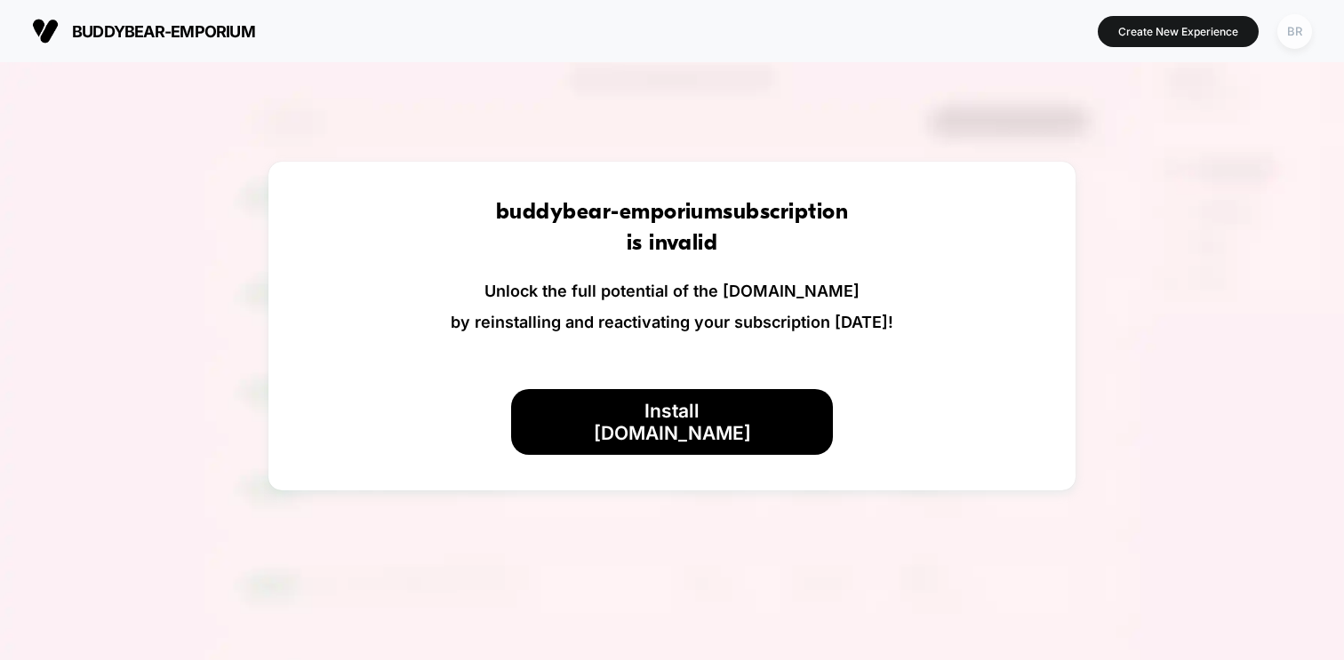
click at [1299, 26] on div "BR" at bounding box center [1294, 31] width 35 height 35
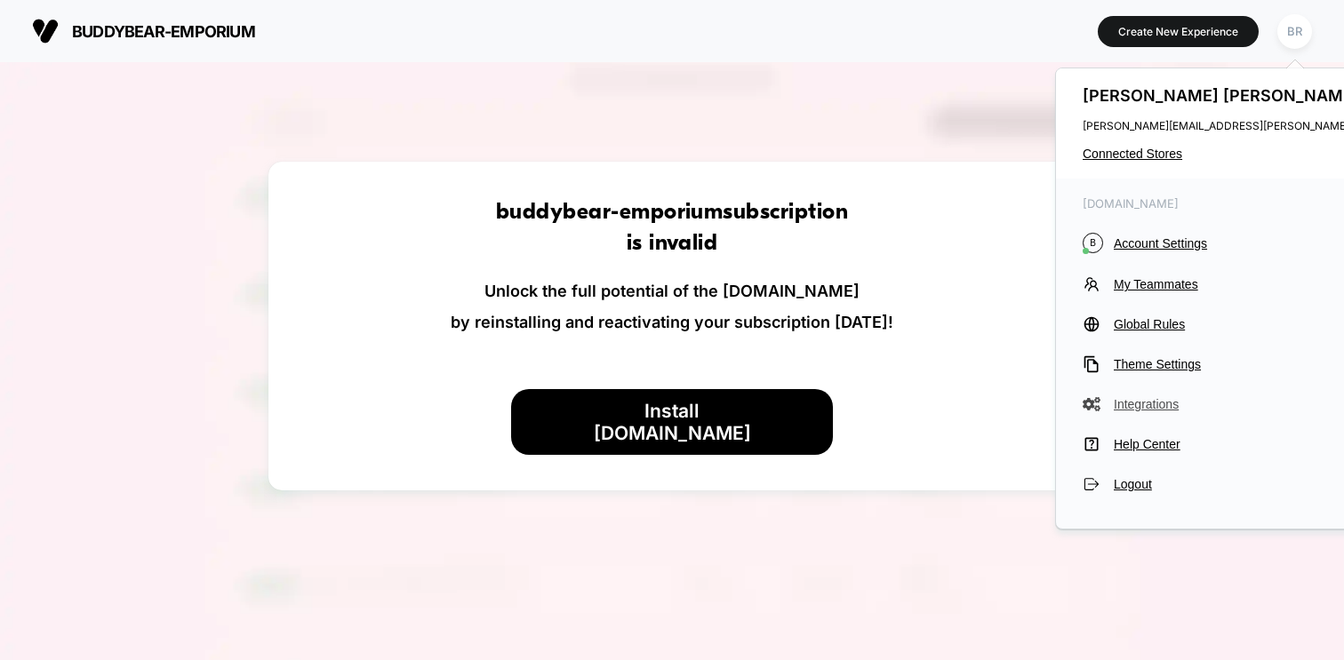
click at [1137, 403] on span "Integrations" at bounding box center [1317, 404] width 408 height 14
